Goal: Information Seeking & Learning: Learn about a topic

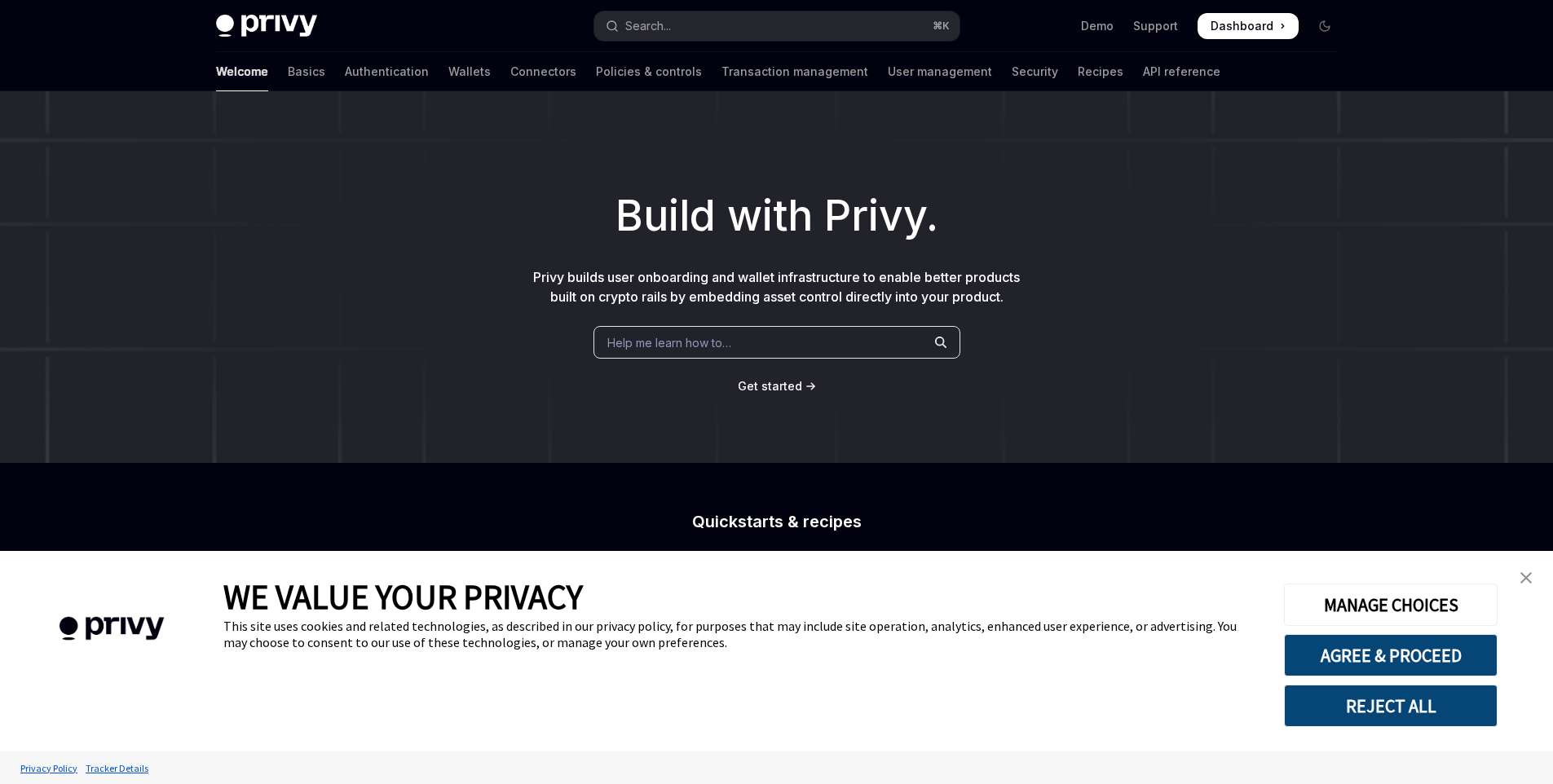
scroll to position [121, 0]
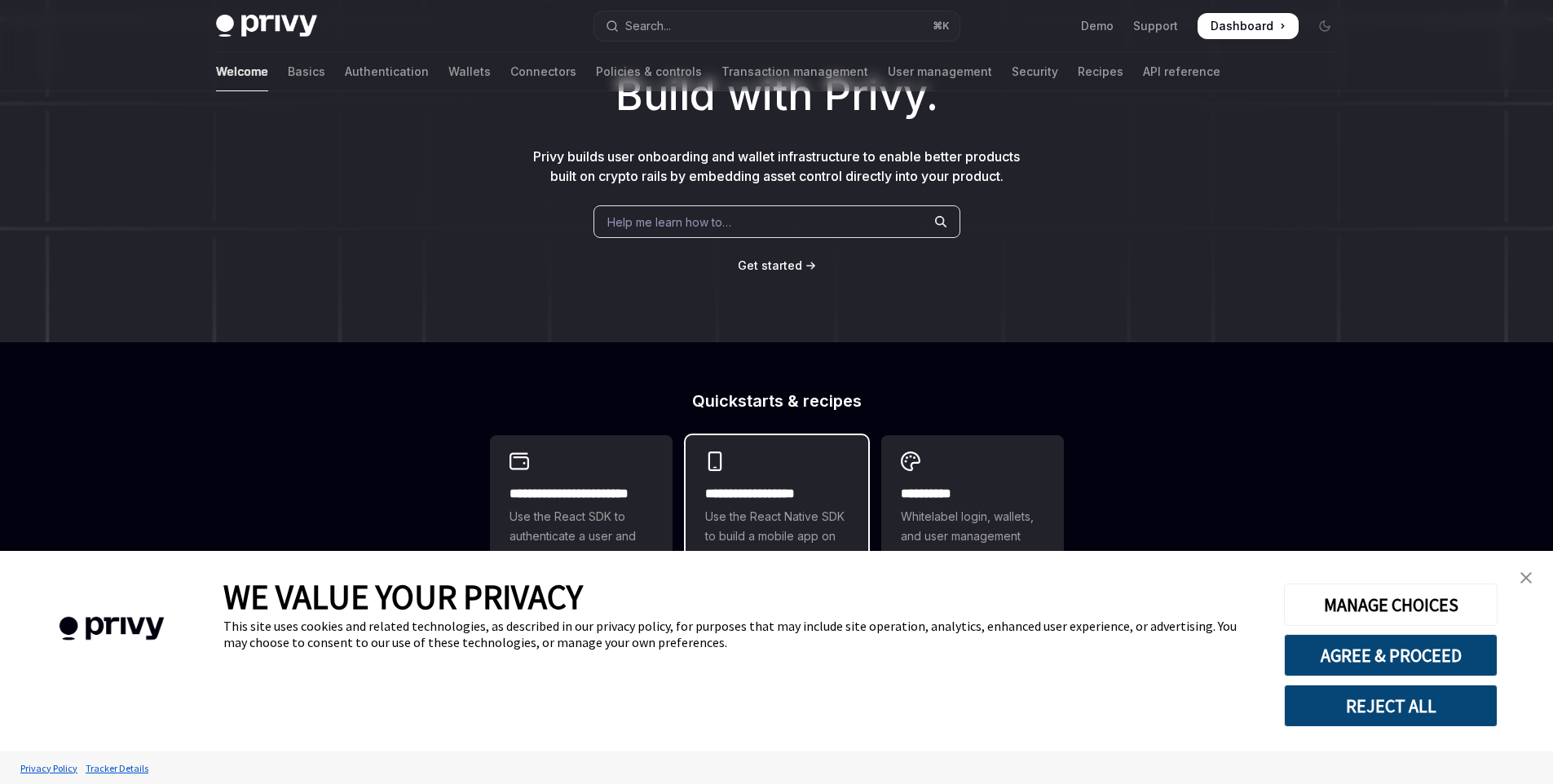
type textarea "*"
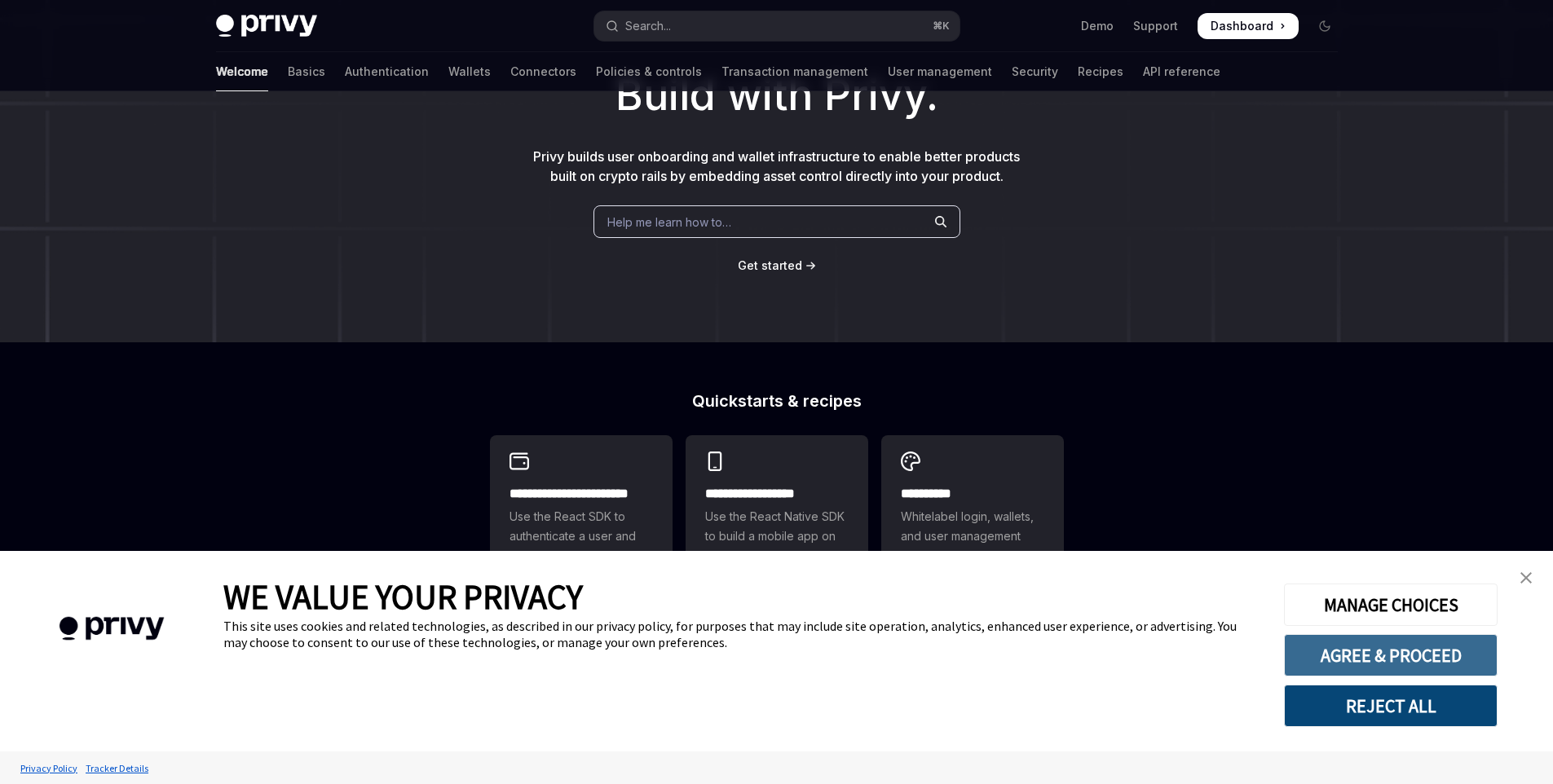
click at [1312, 652] on button "AGREE & PROCEED" at bounding box center [1391, 655] width 214 height 42
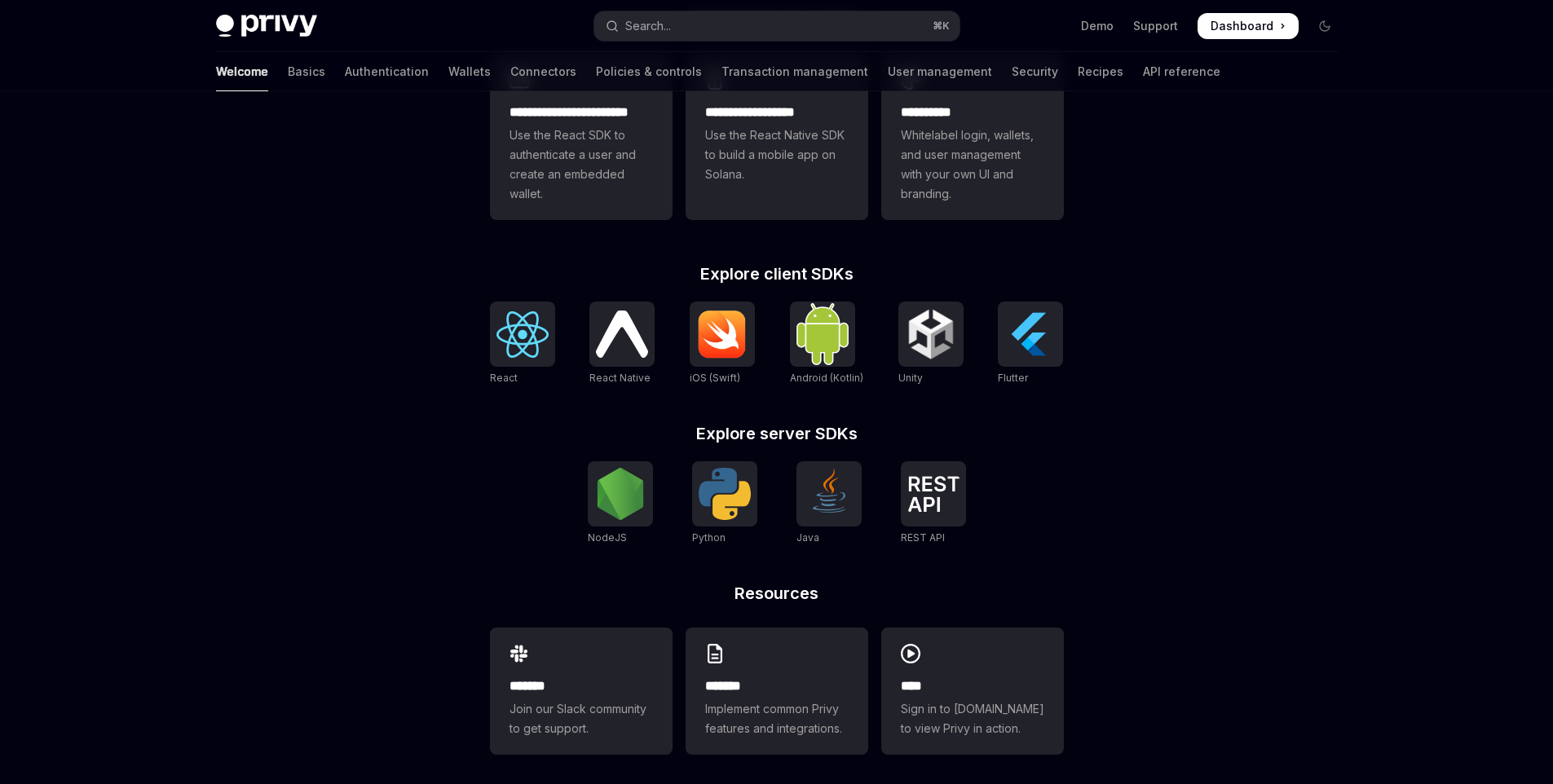
scroll to position [512, 0]
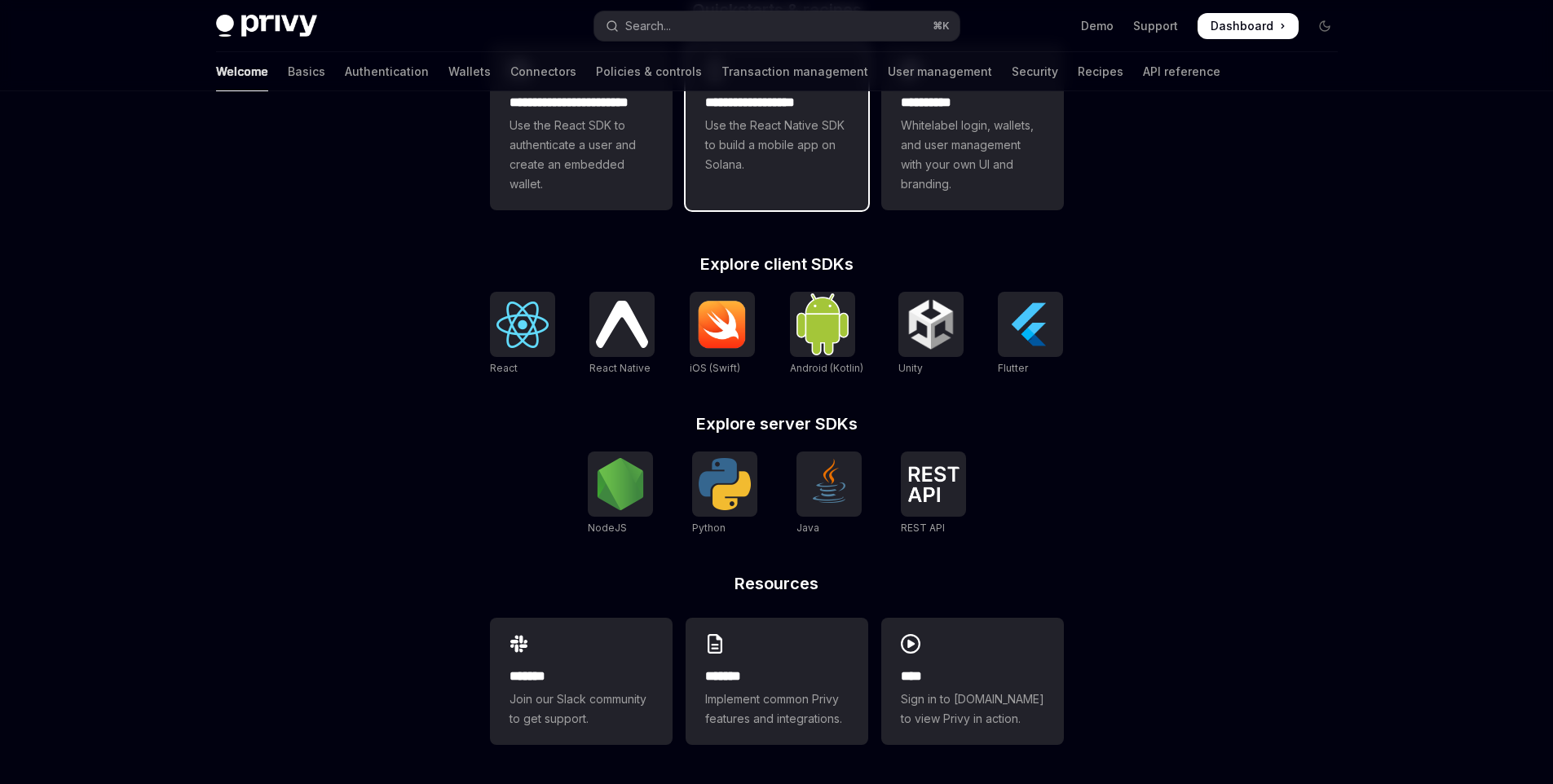
click at [732, 151] on span "Use the React Native SDK to build a mobile app on Solana." at bounding box center [777, 145] width 144 height 59
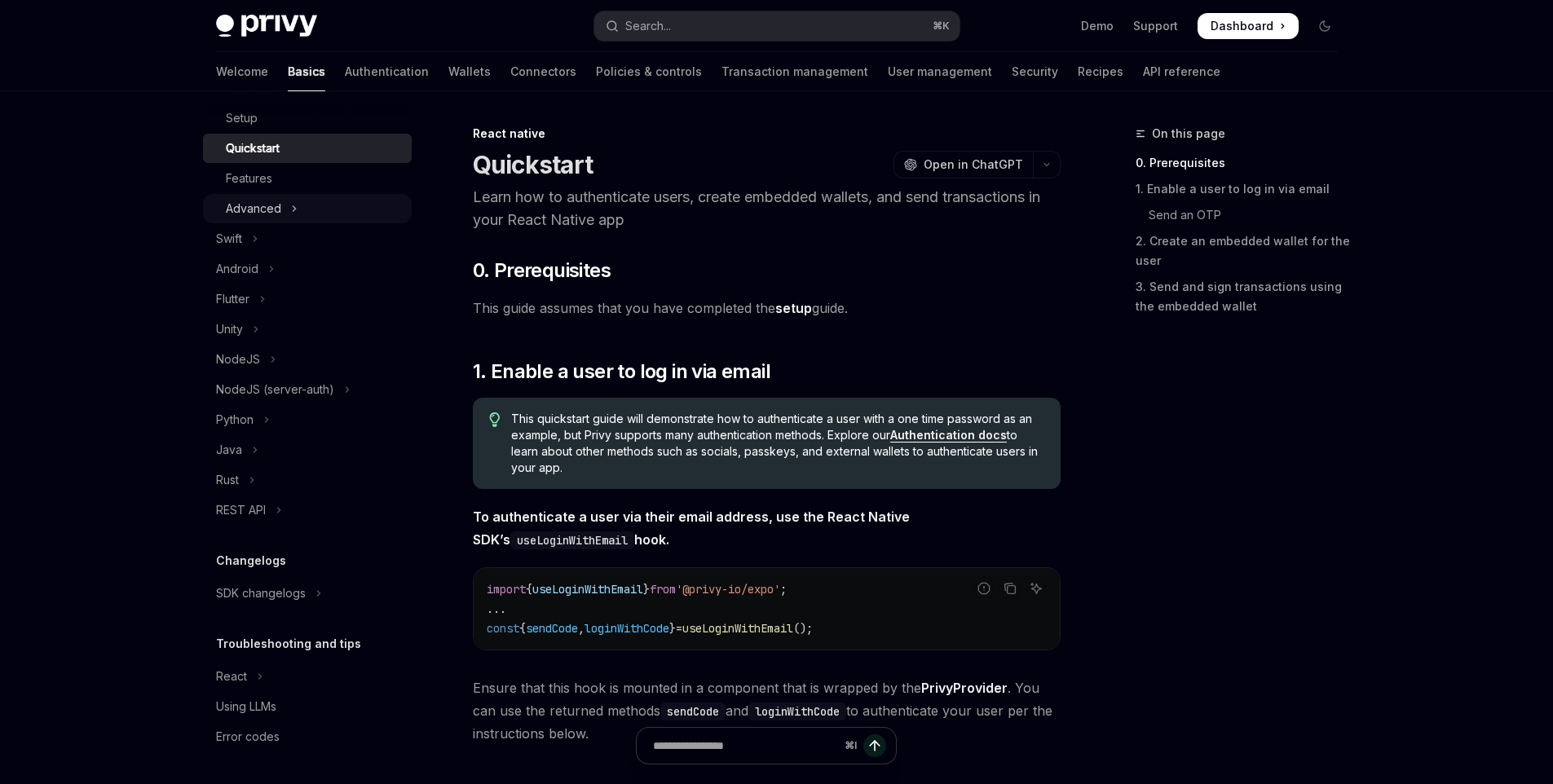
scroll to position [295, 0]
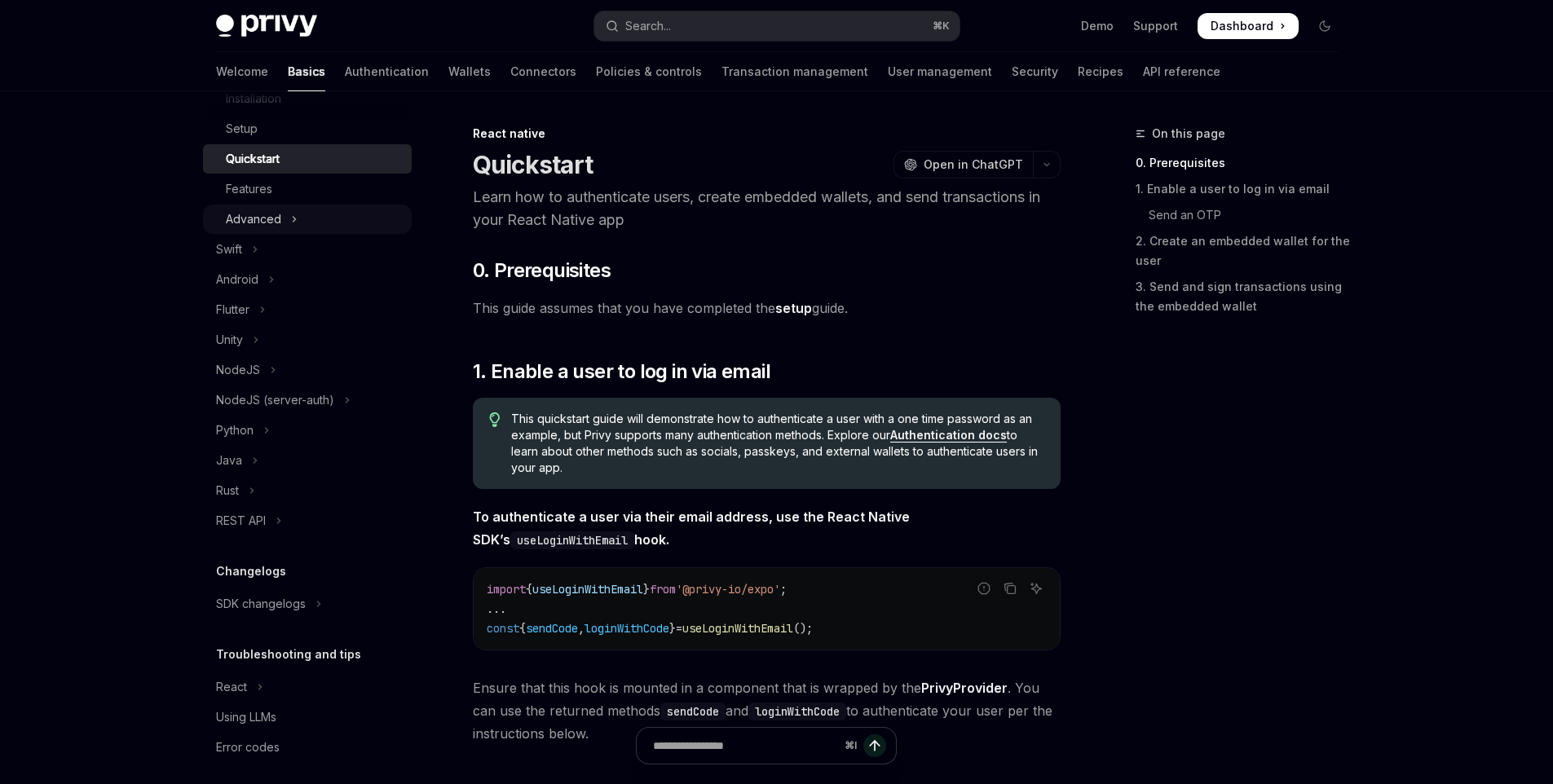
click at [330, 212] on button "Advanced" at bounding box center [308, 218] width 209 height 29
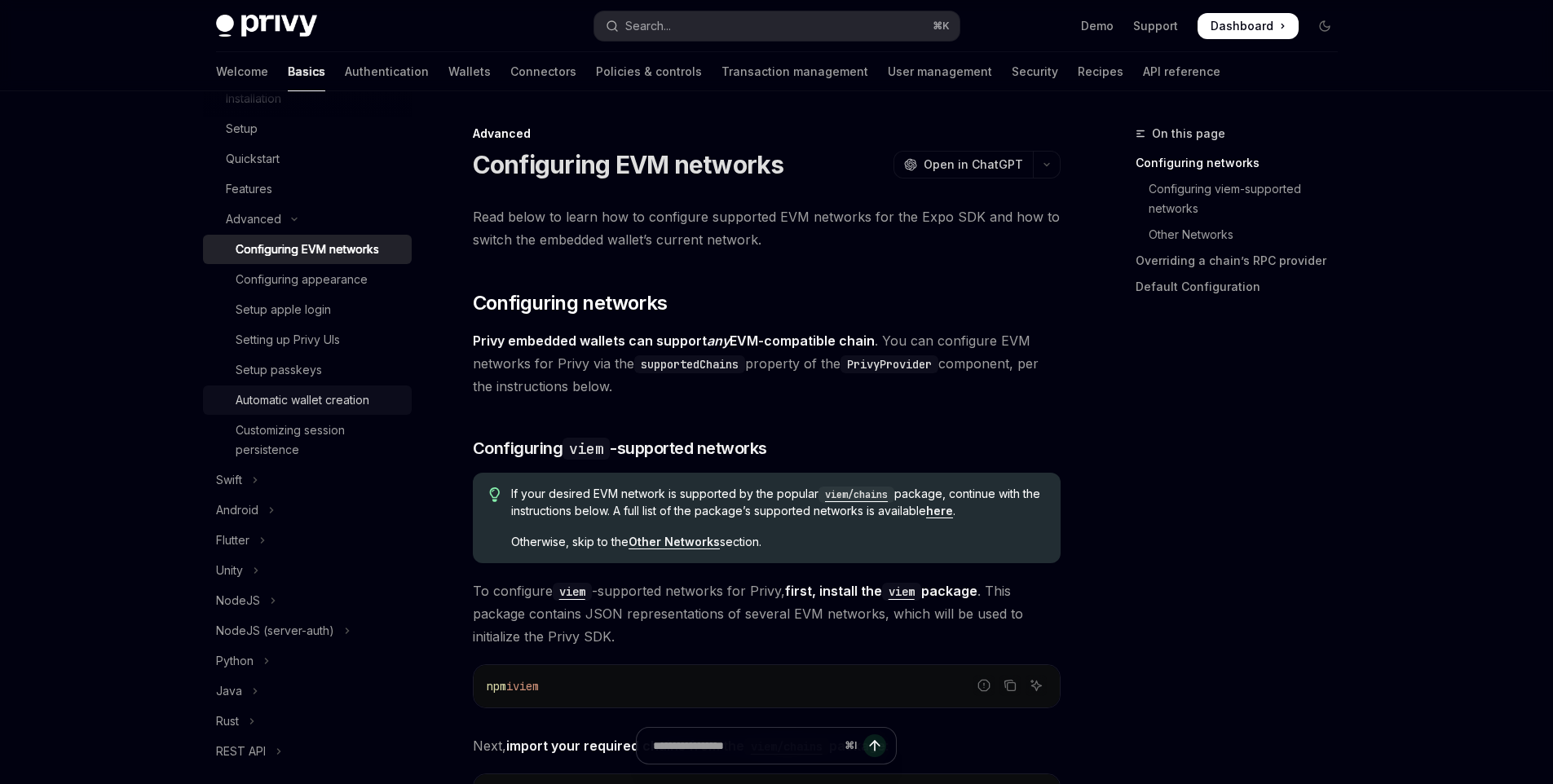
click at [333, 391] on div "Automatic wallet creation" at bounding box center [302, 400] width 134 height 19
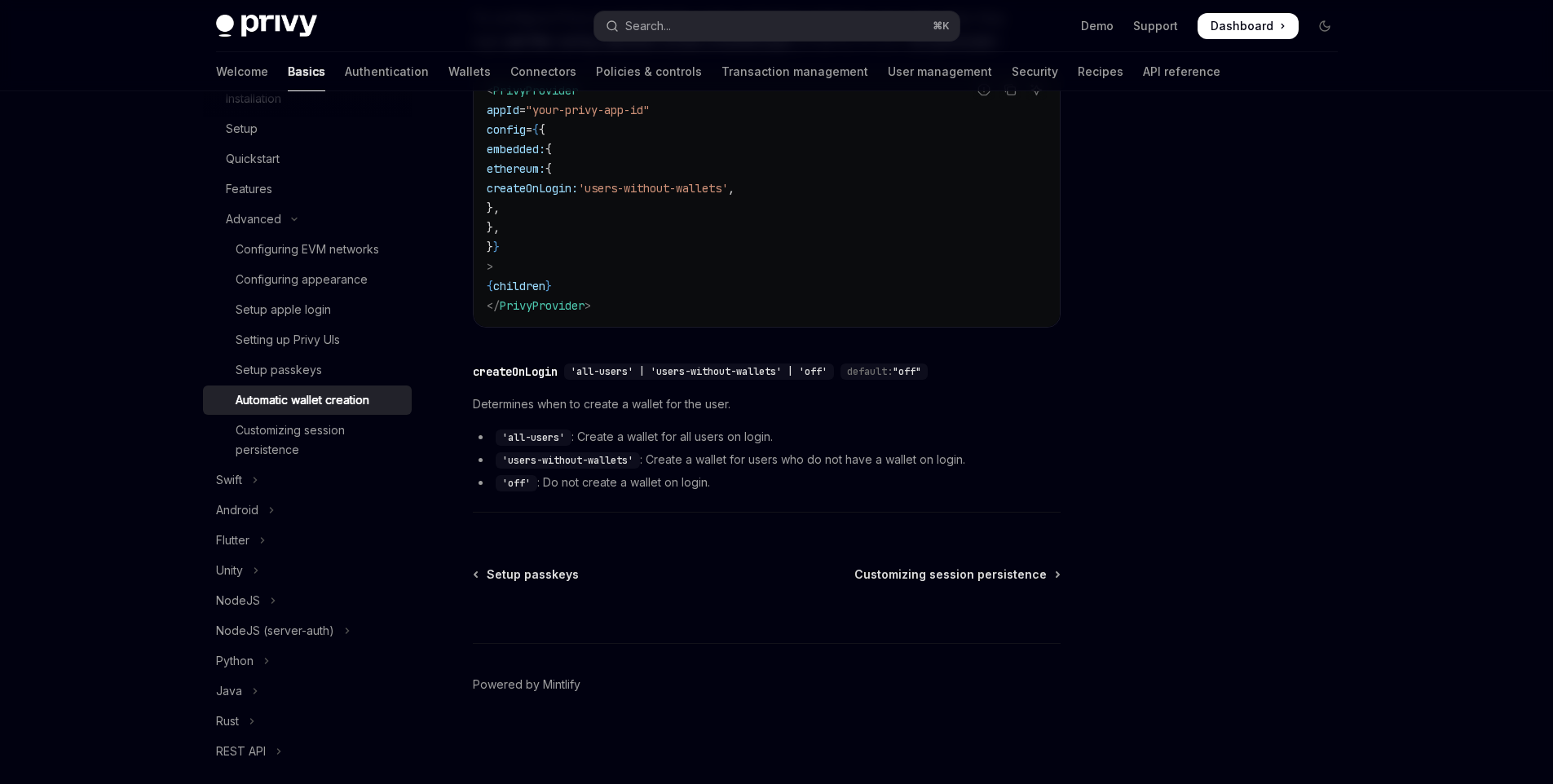
scroll to position [117, 0]
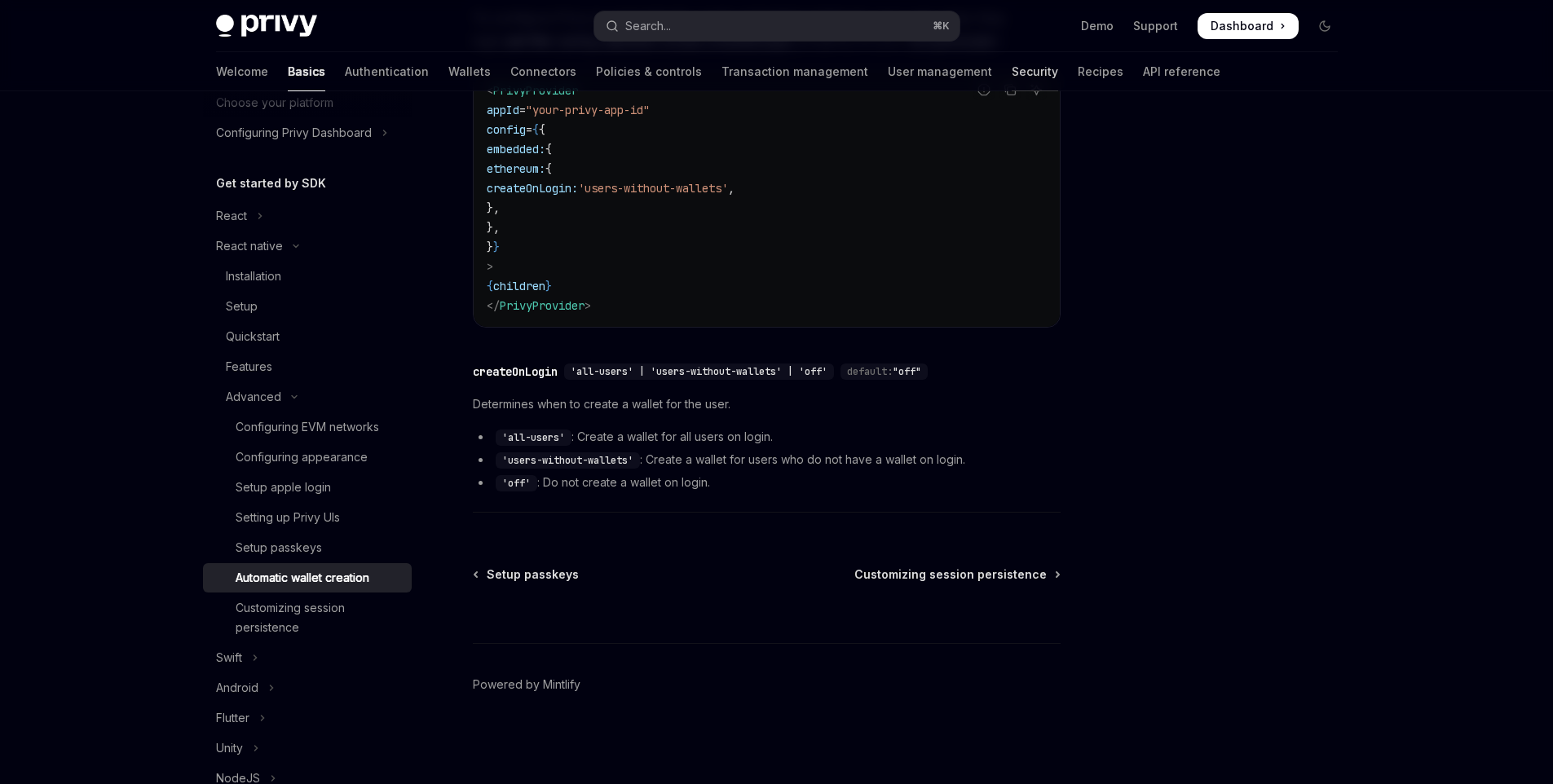
click at [1011, 68] on link "Security" at bounding box center [1034, 72] width 46 height 39
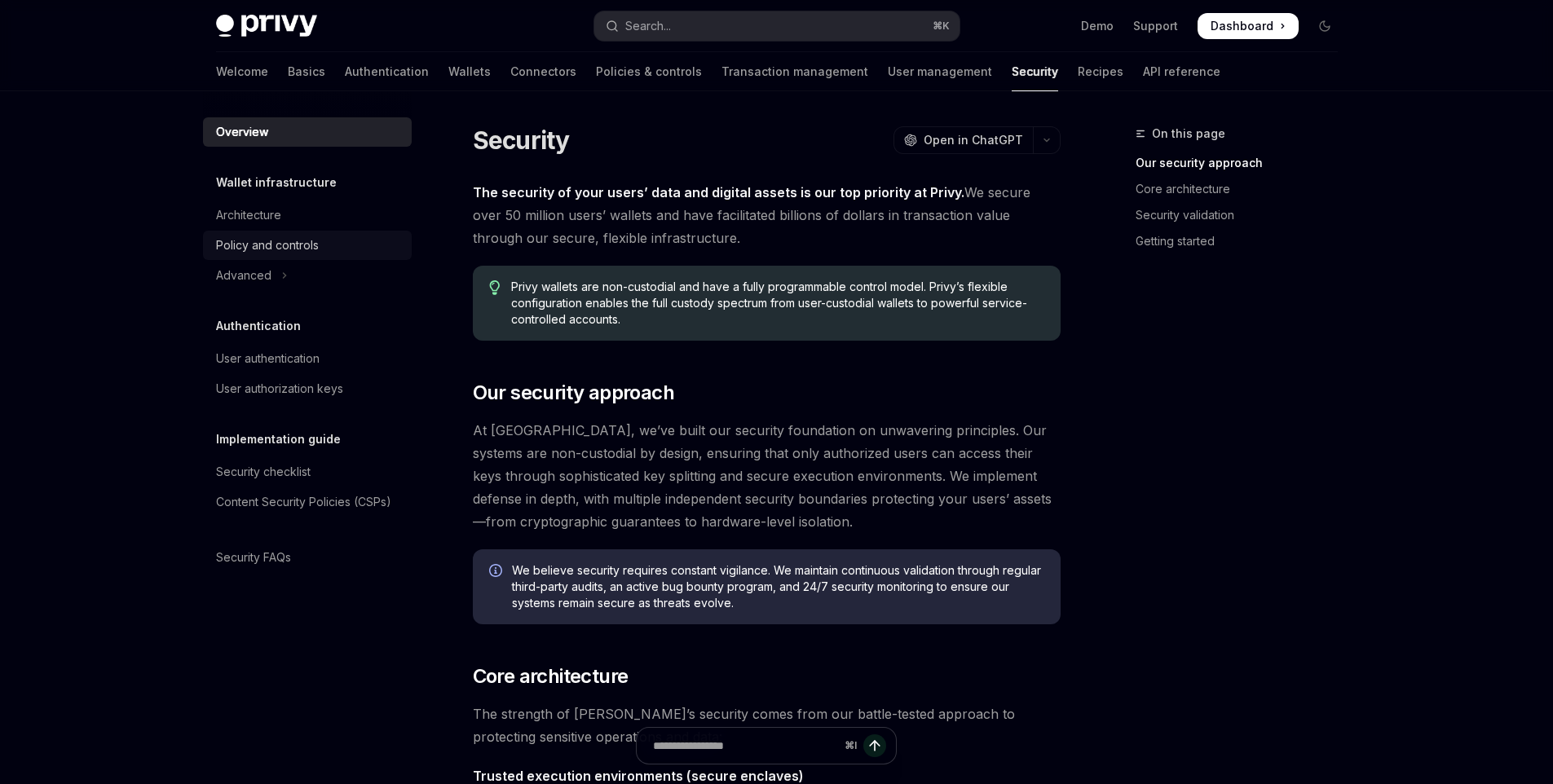
click at [249, 230] on link "Policy and controls" at bounding box center [308, 244] width 209 height 29
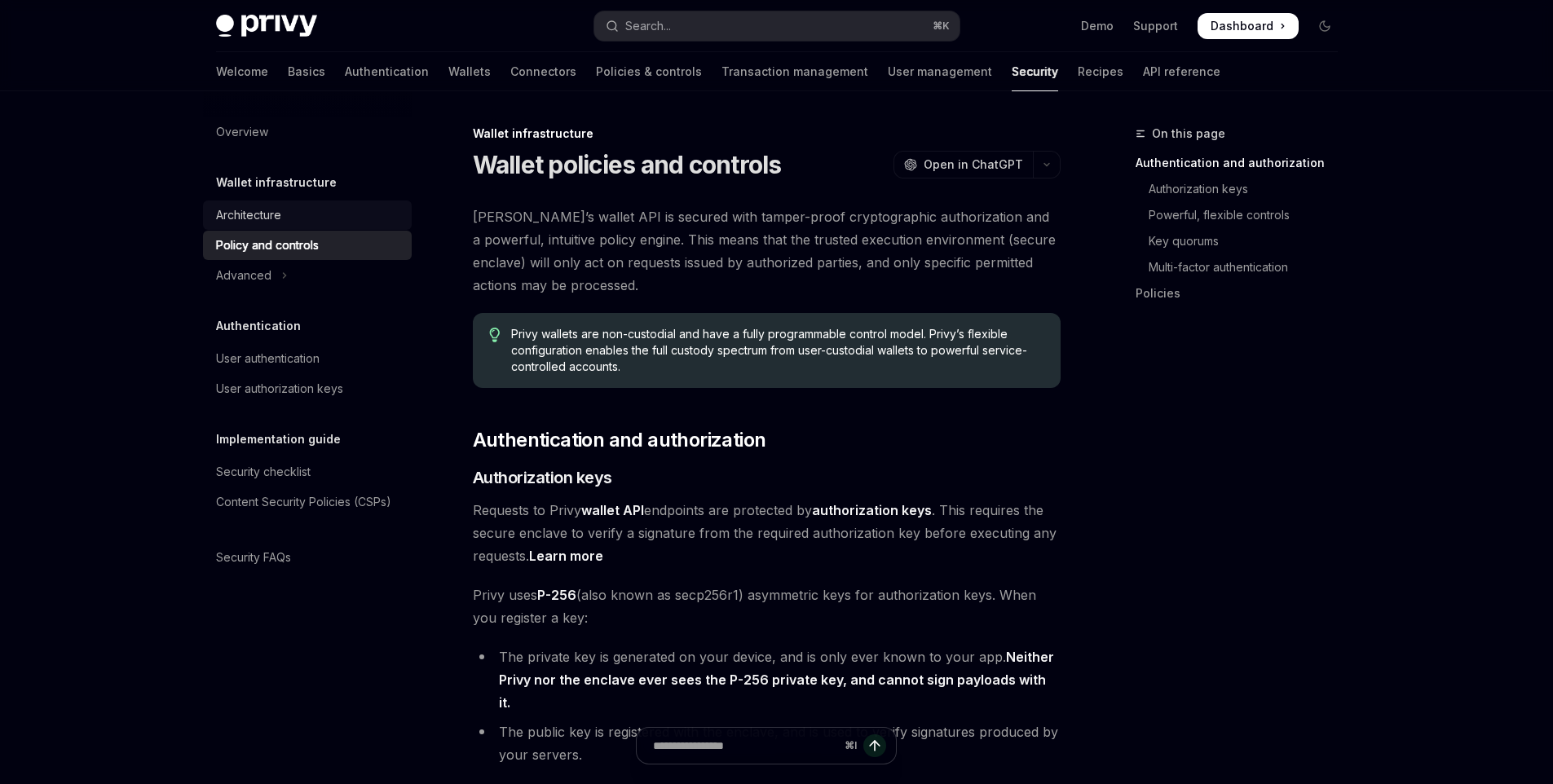
click at [251, 220] on div "Architecture" at bounding box center [248, 215] width 65 height 19
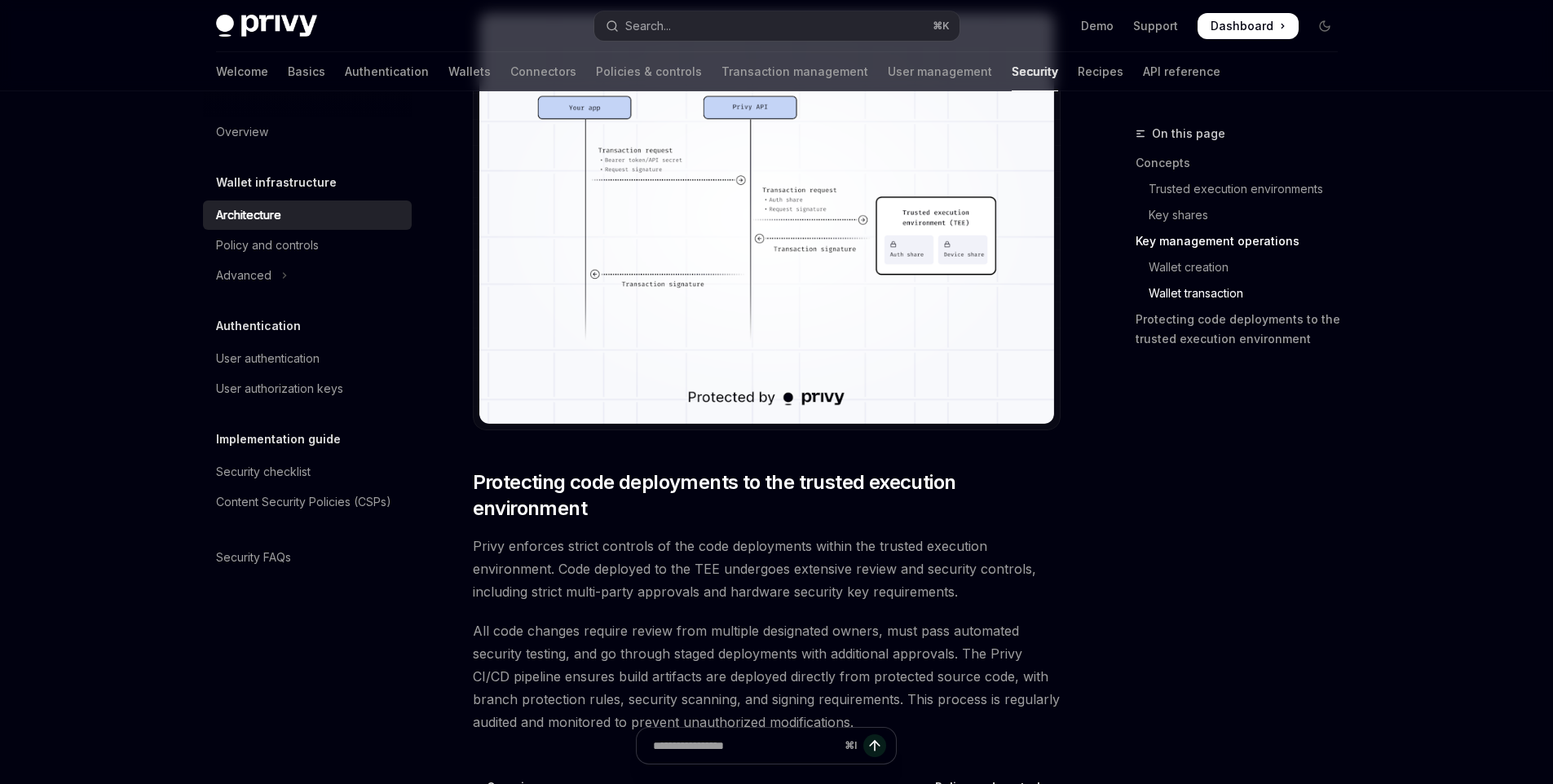
scroll to position [3218, 0]
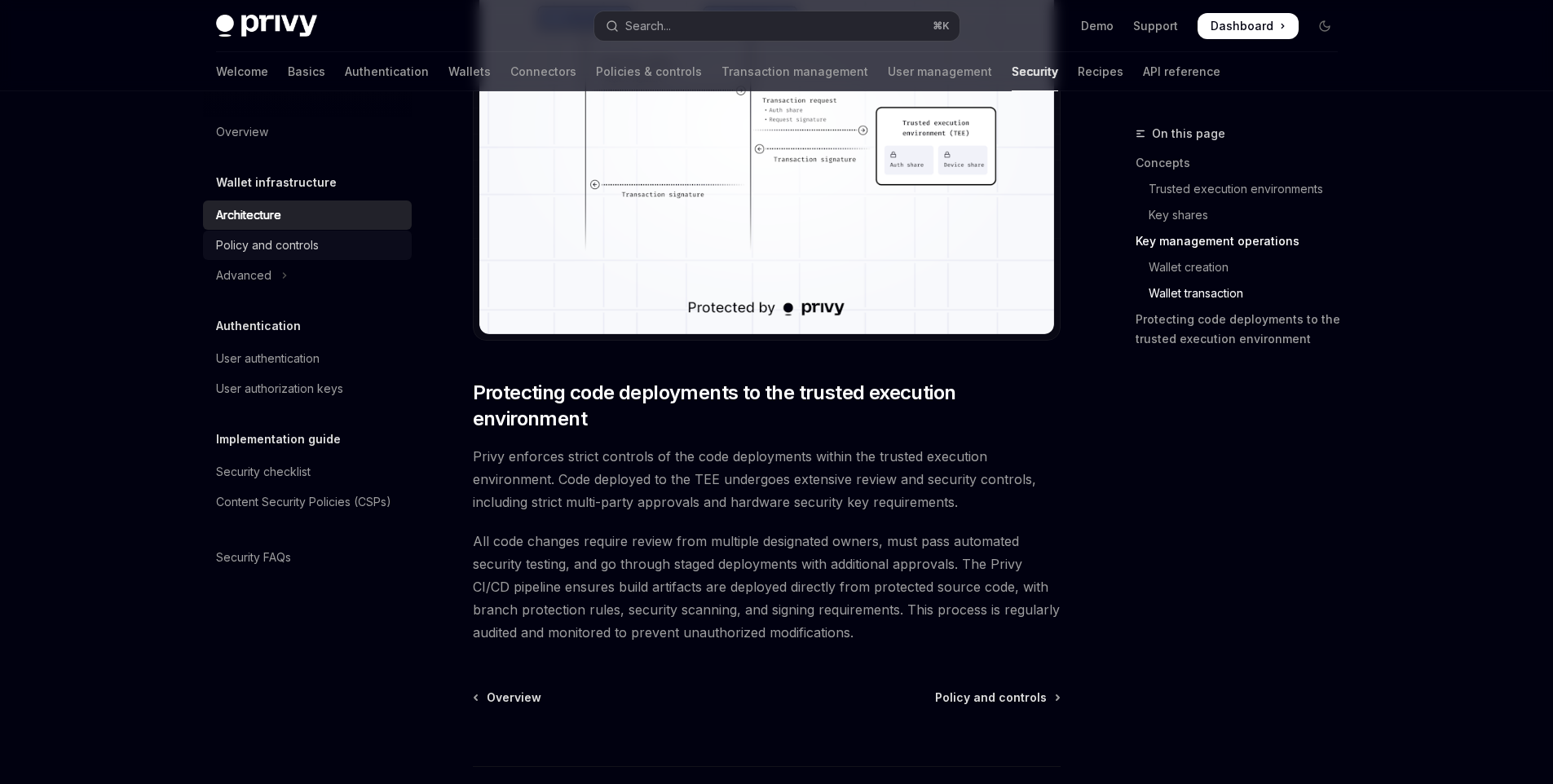
click at [361, 250] on div "Policy and controls" at bounding box center [308, 245] width 186 height 19
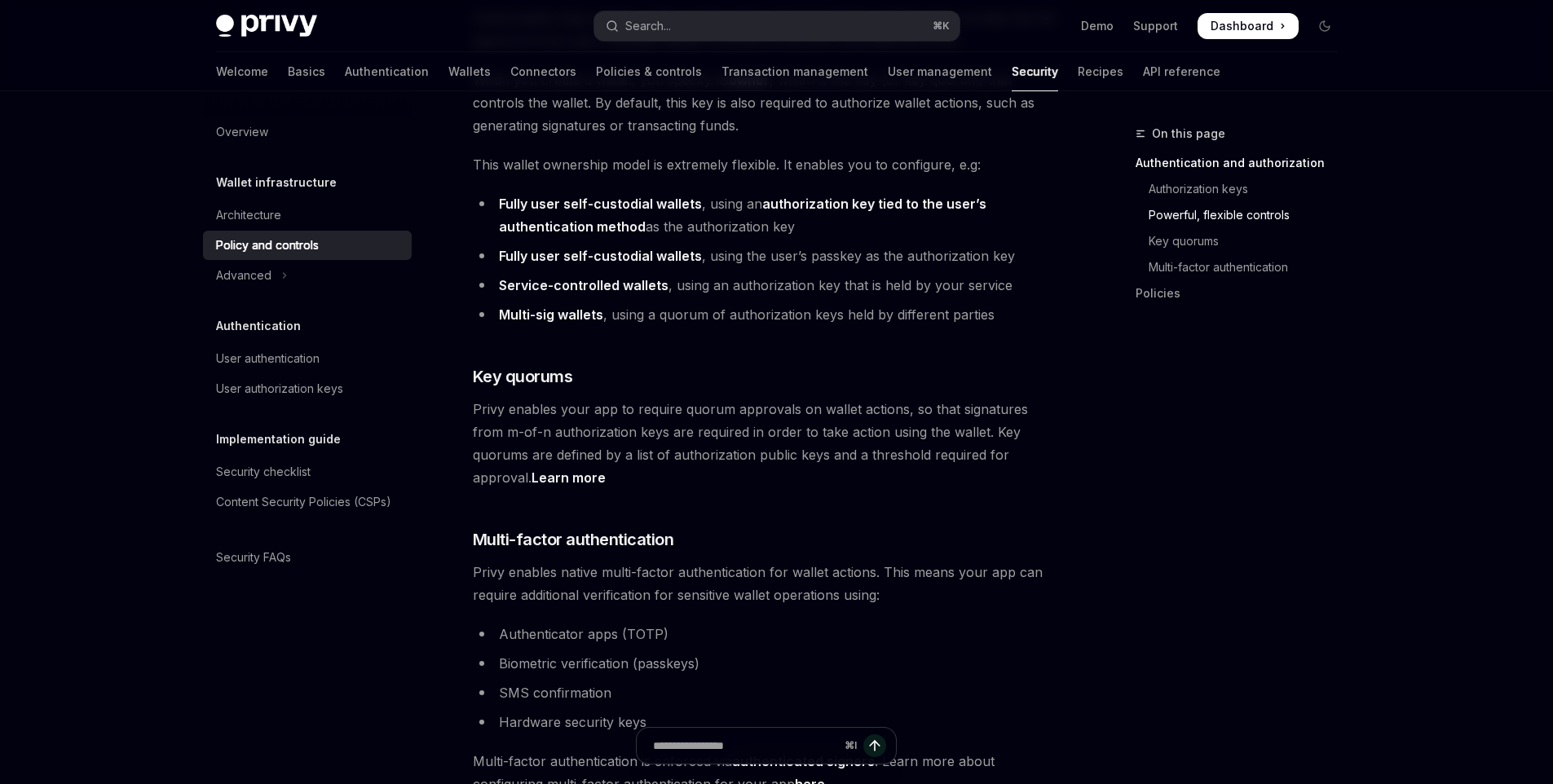
scroll to position [950, 0]
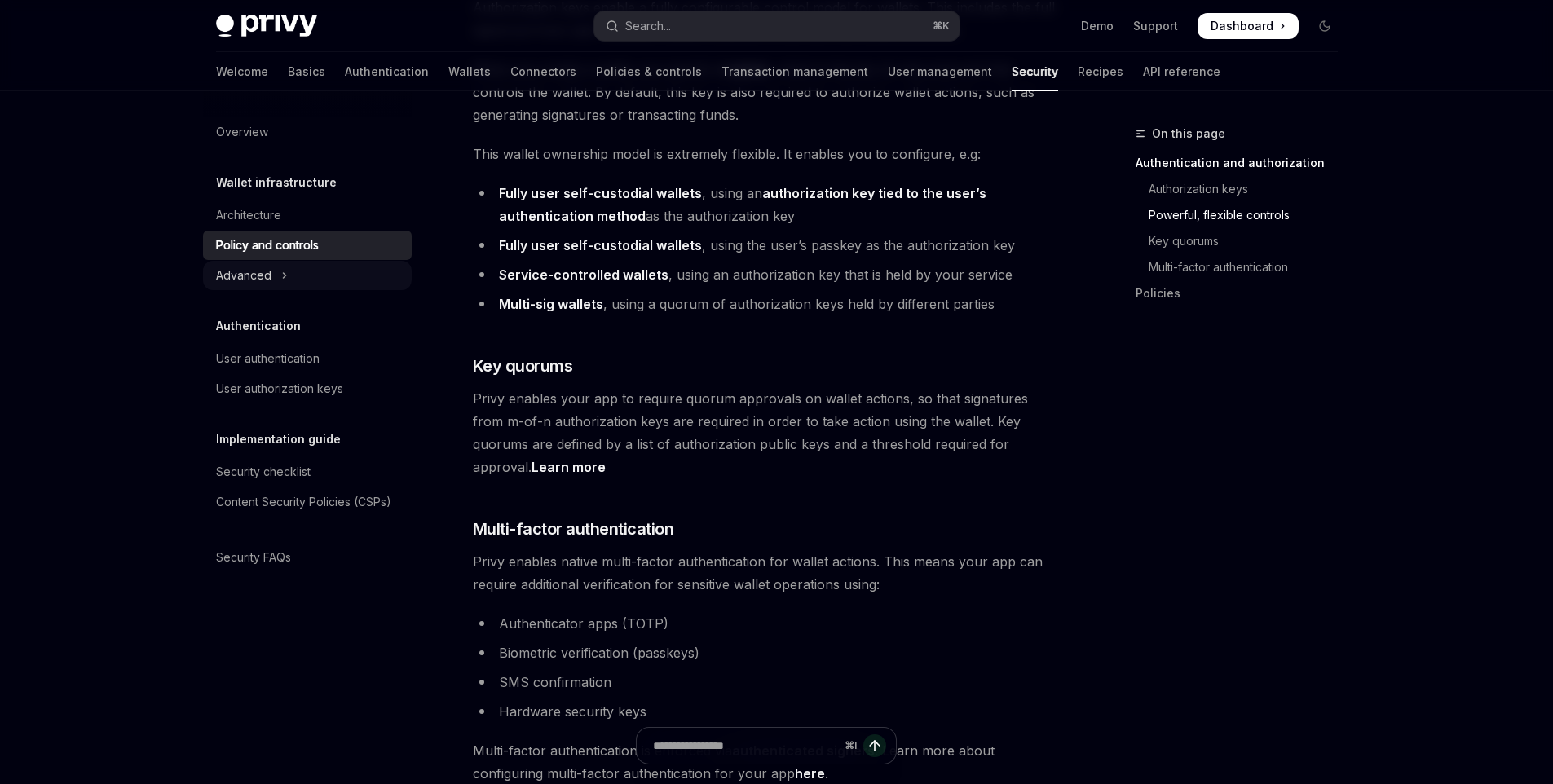
click at [384, 282] on button "Advanced" at bounding box center [308, 275] width 209 height 29
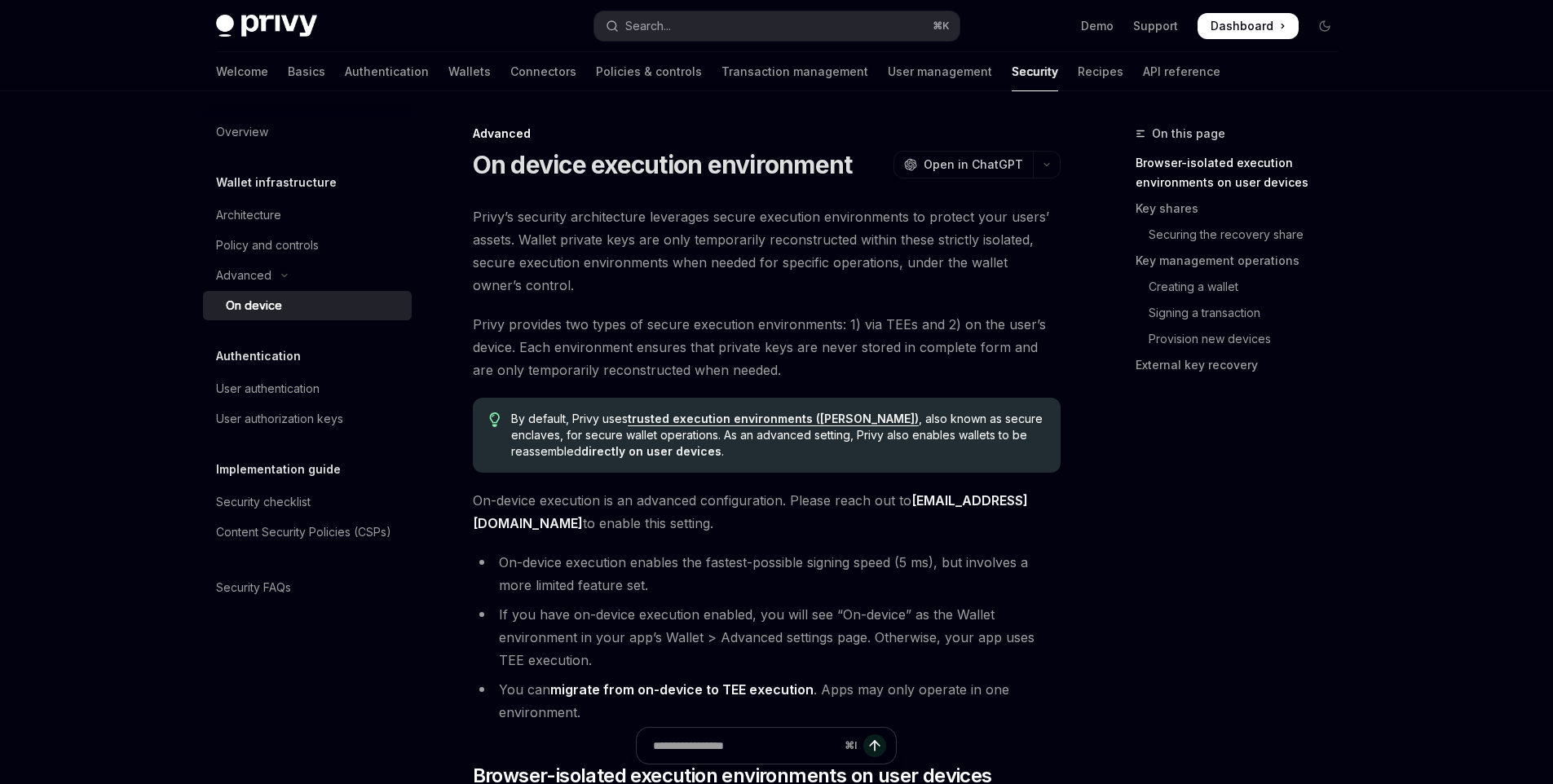
click at [384, 303] on div "On device" at bounding box center [314, 306] width 176 height 19
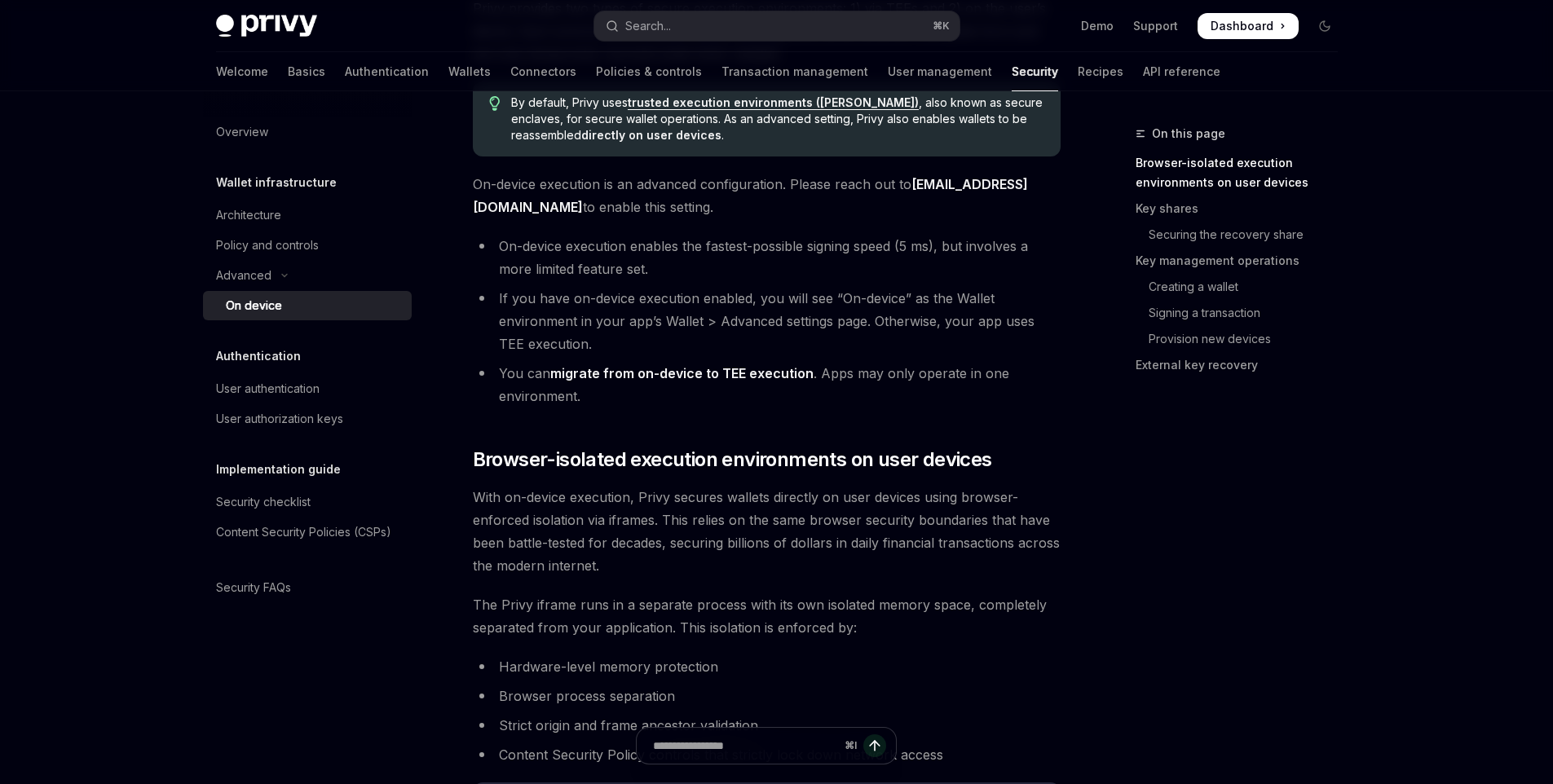
scroll to position [295, 0]
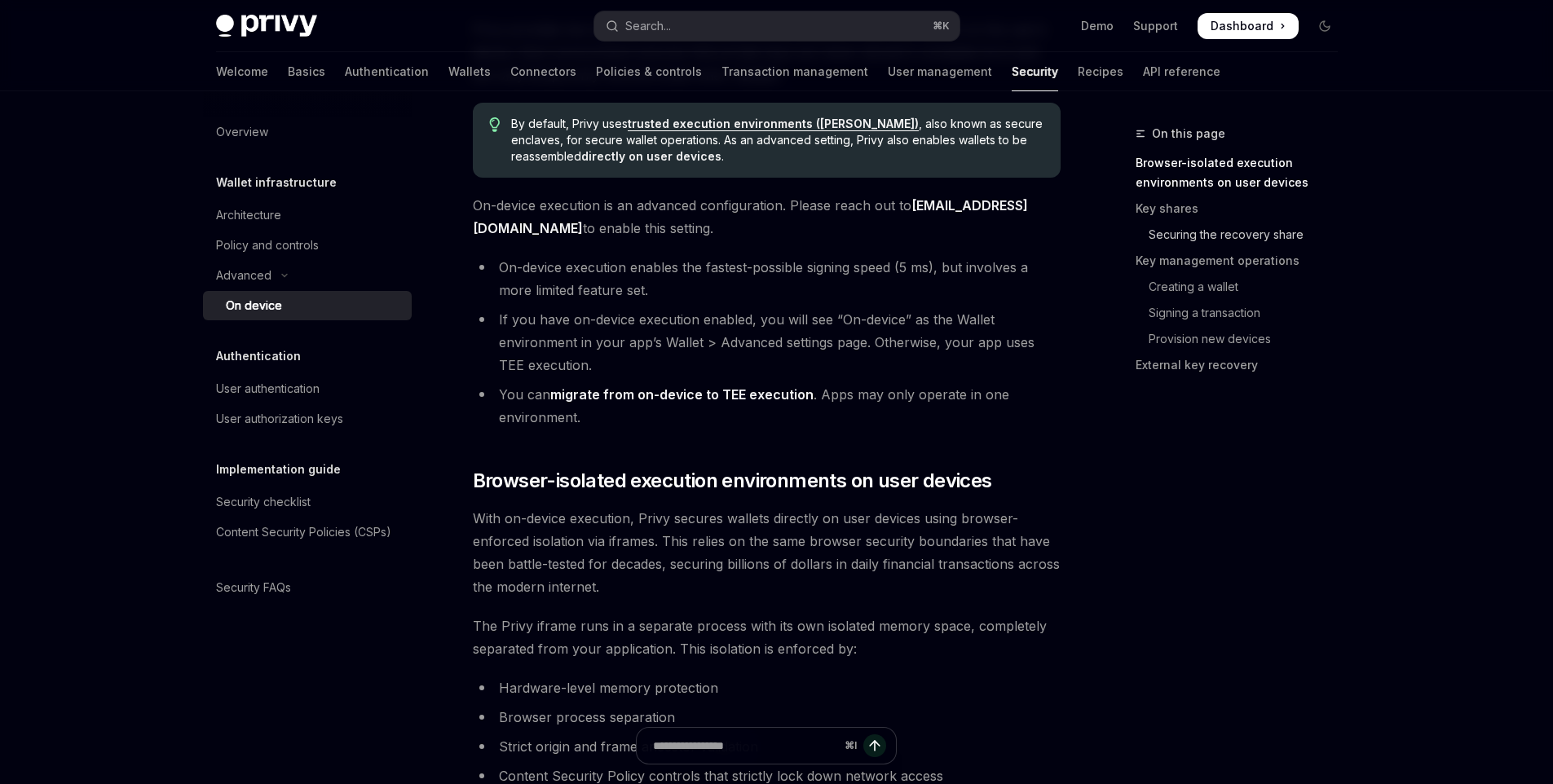
click at [1215, 228] on link "Securing the recovery share" at bounding box center [1244, 235] width 216 height 26
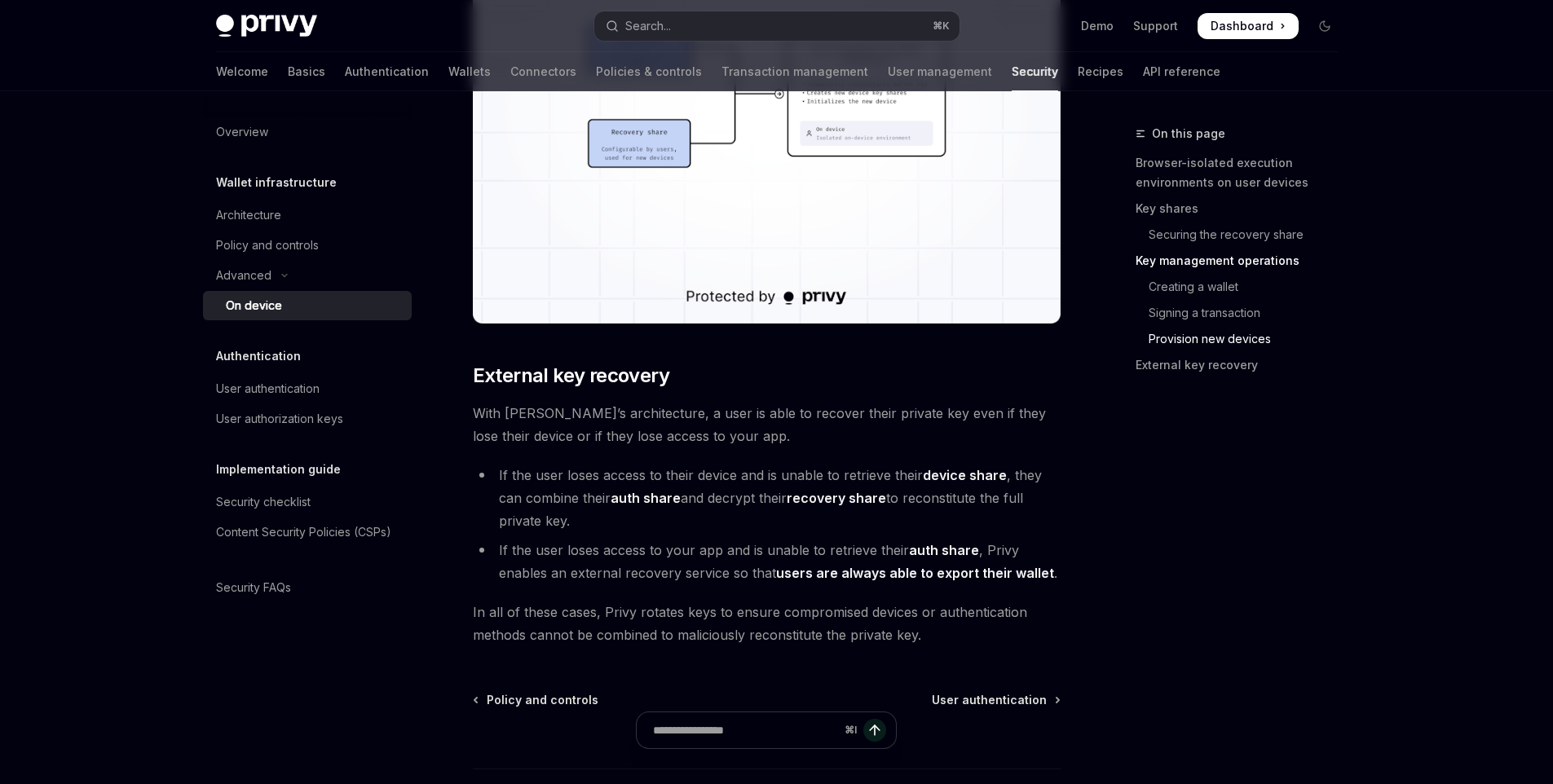
scroll to position [4429, 0]
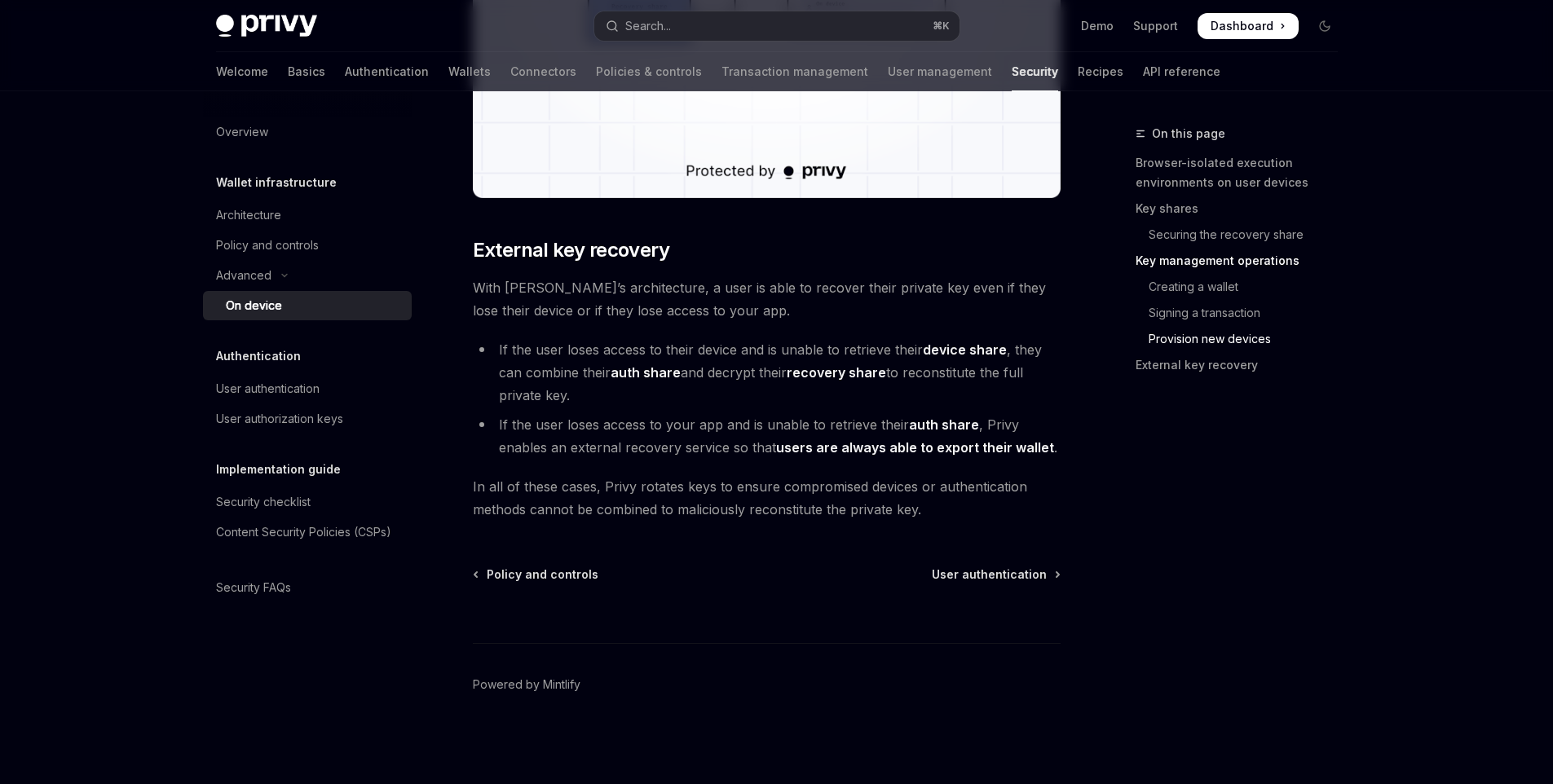
type textarea "*"
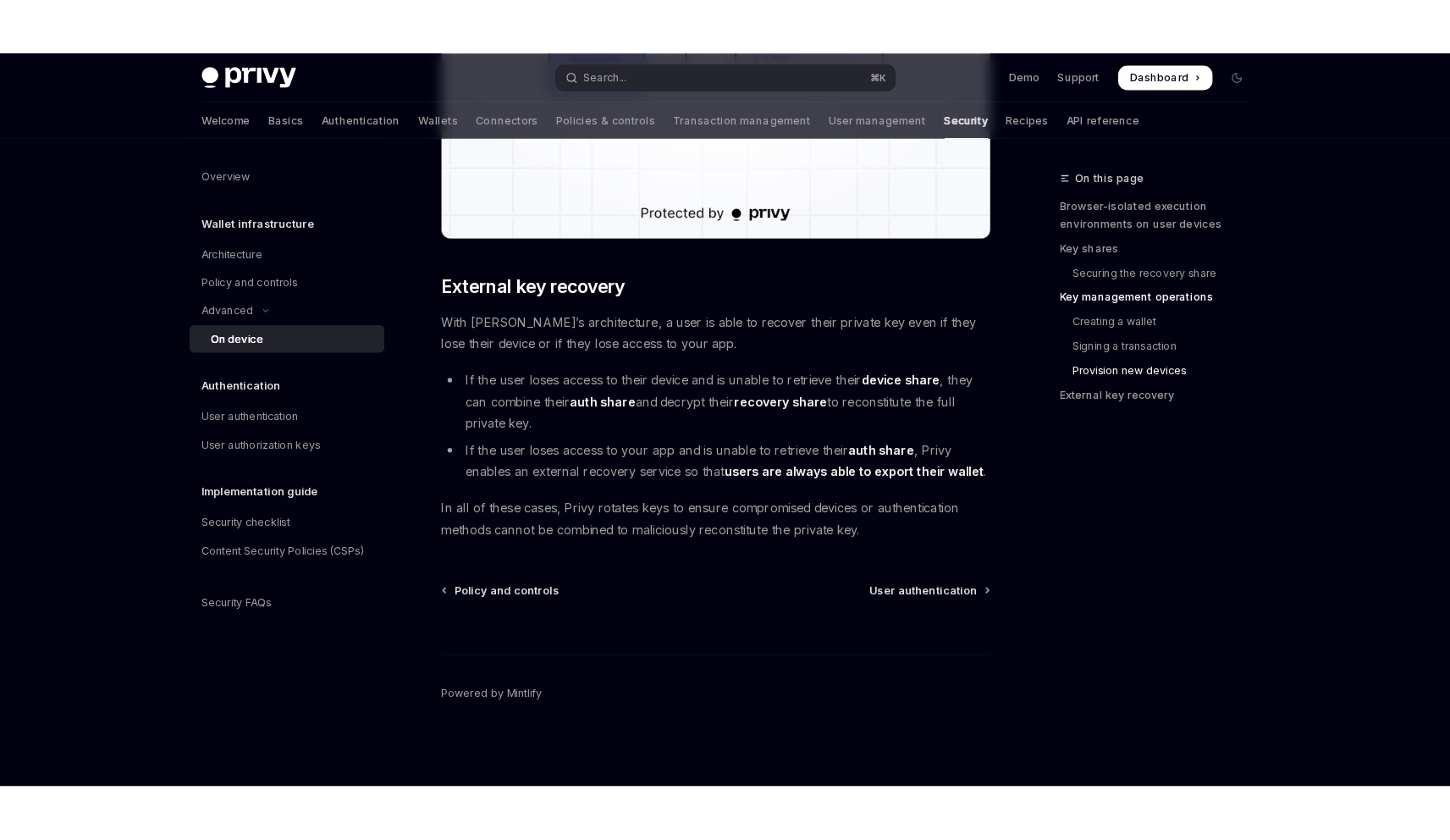
scroll to position [4576, 0]
